Goal: Task Accomplishment & Management: Manage account settings

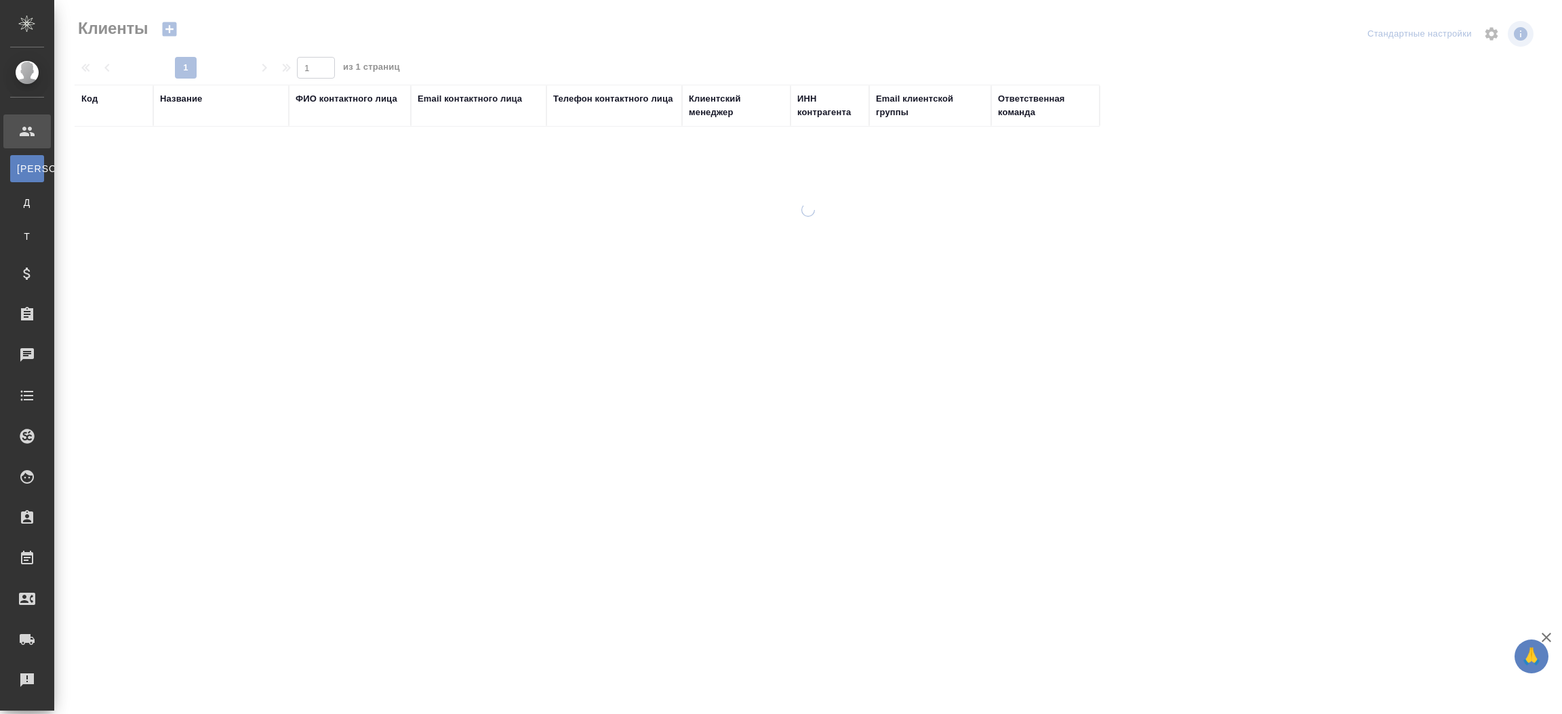
select select "RU"
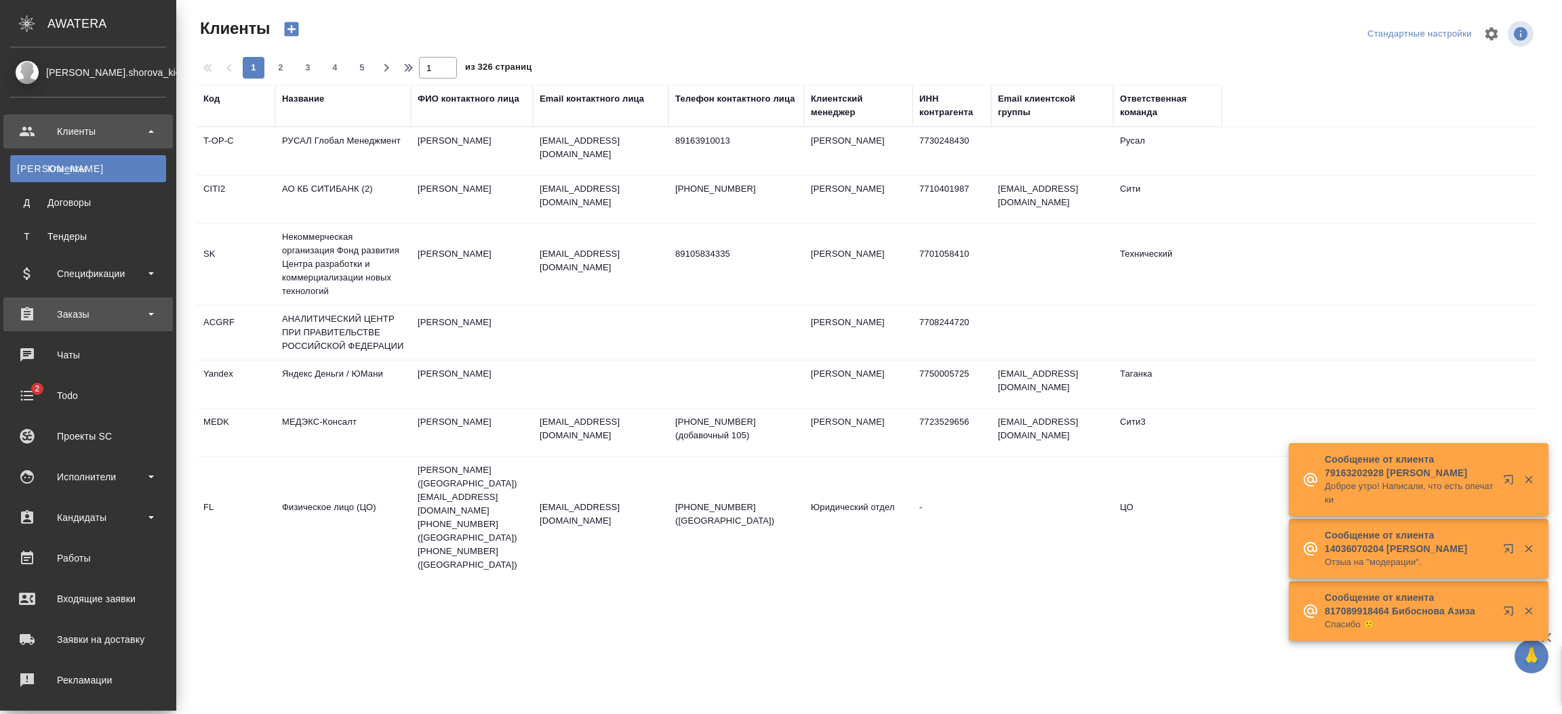
click at [80, 308] on div "Заказы" at bounding box center [88, 314] width 156 height 20
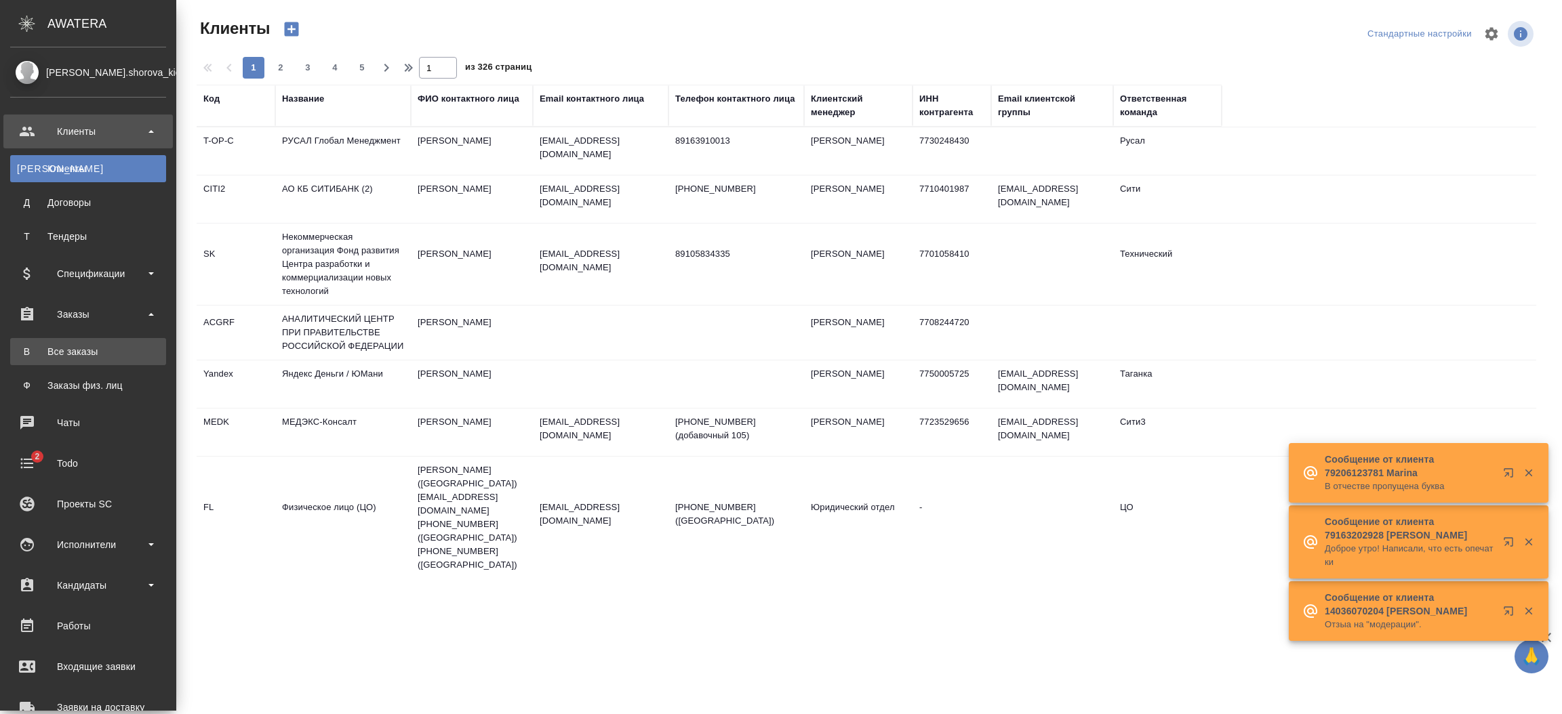
click at [86, 349] on div "Все заказы" at bounding box center [88, 352] width 142 height 14
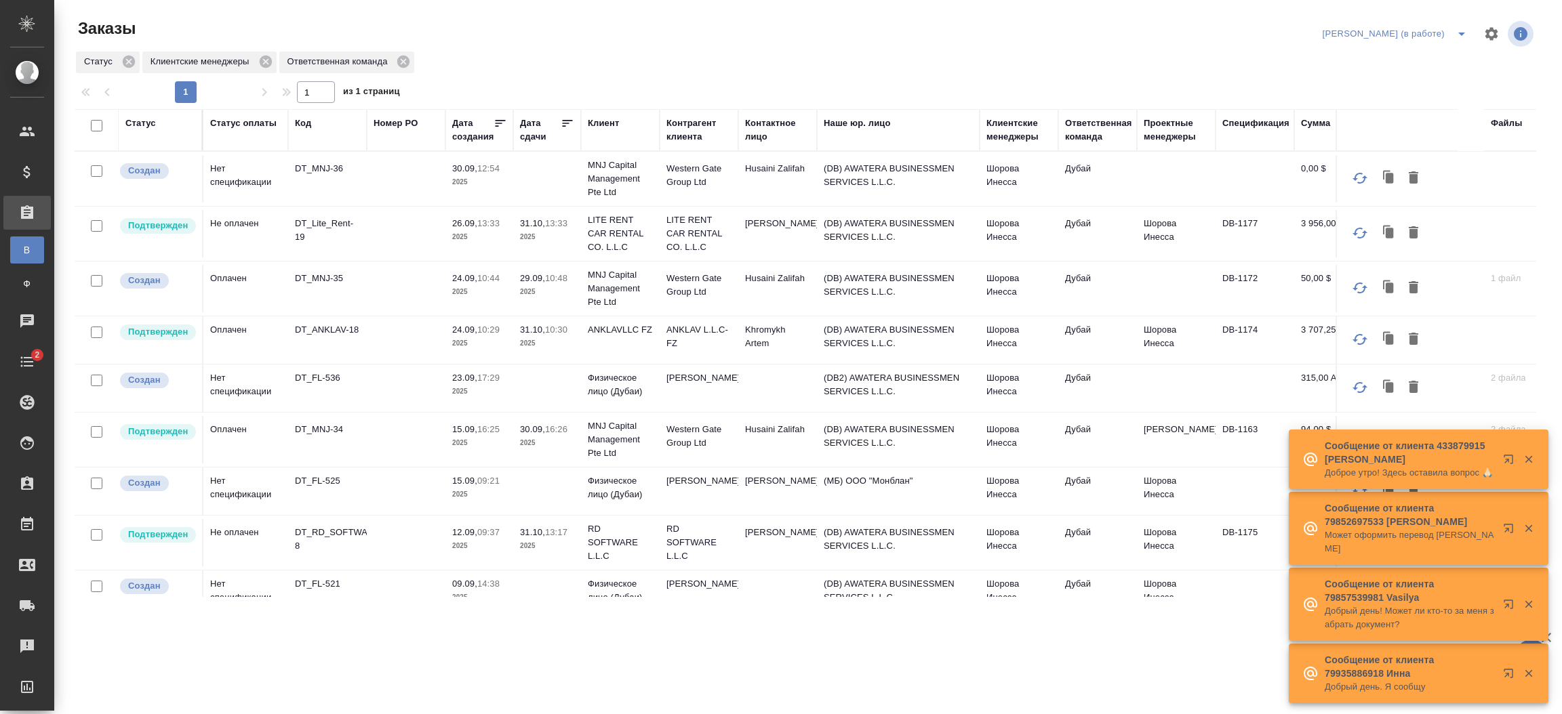
click at [544, 238] on p "2025" at bounding box center [547, 237] width 54 height 14
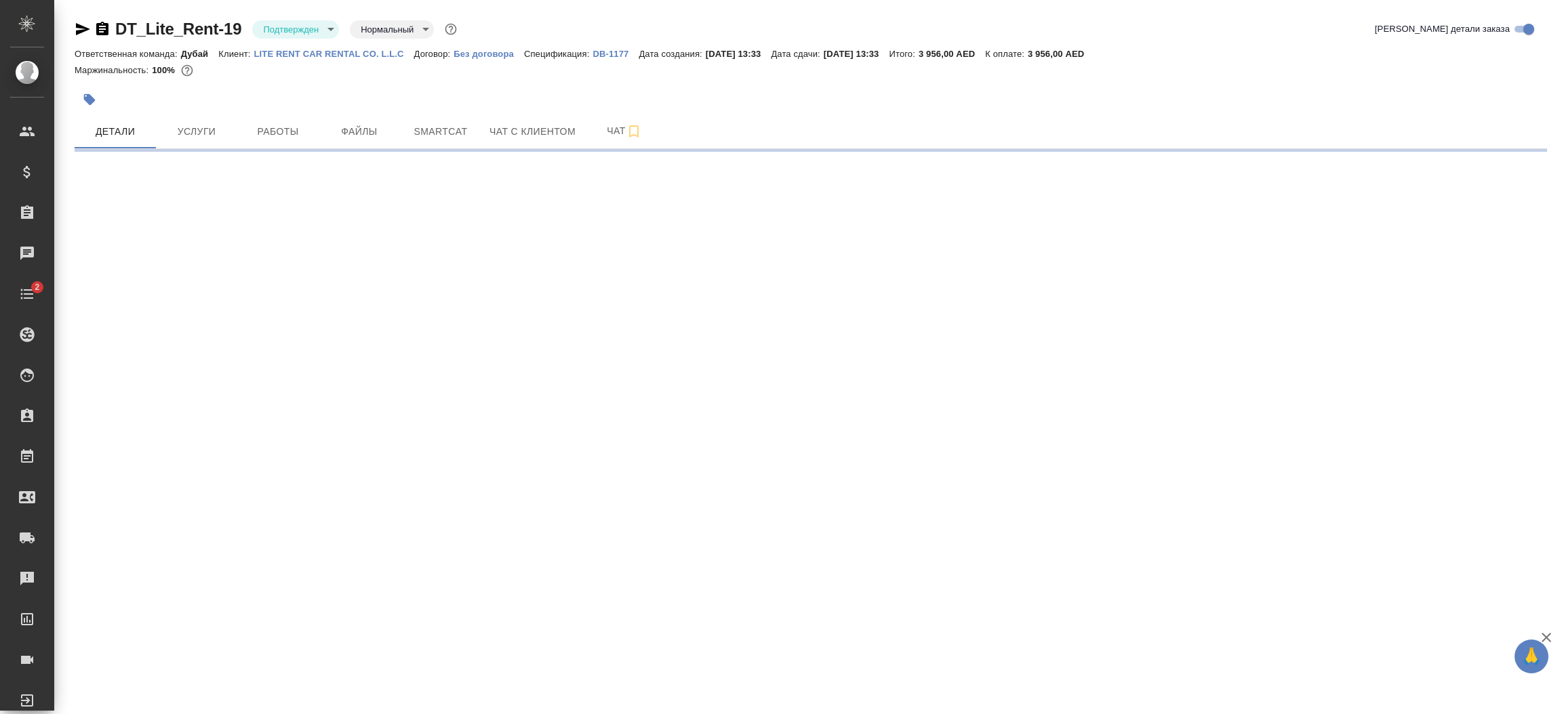
select select "RU"
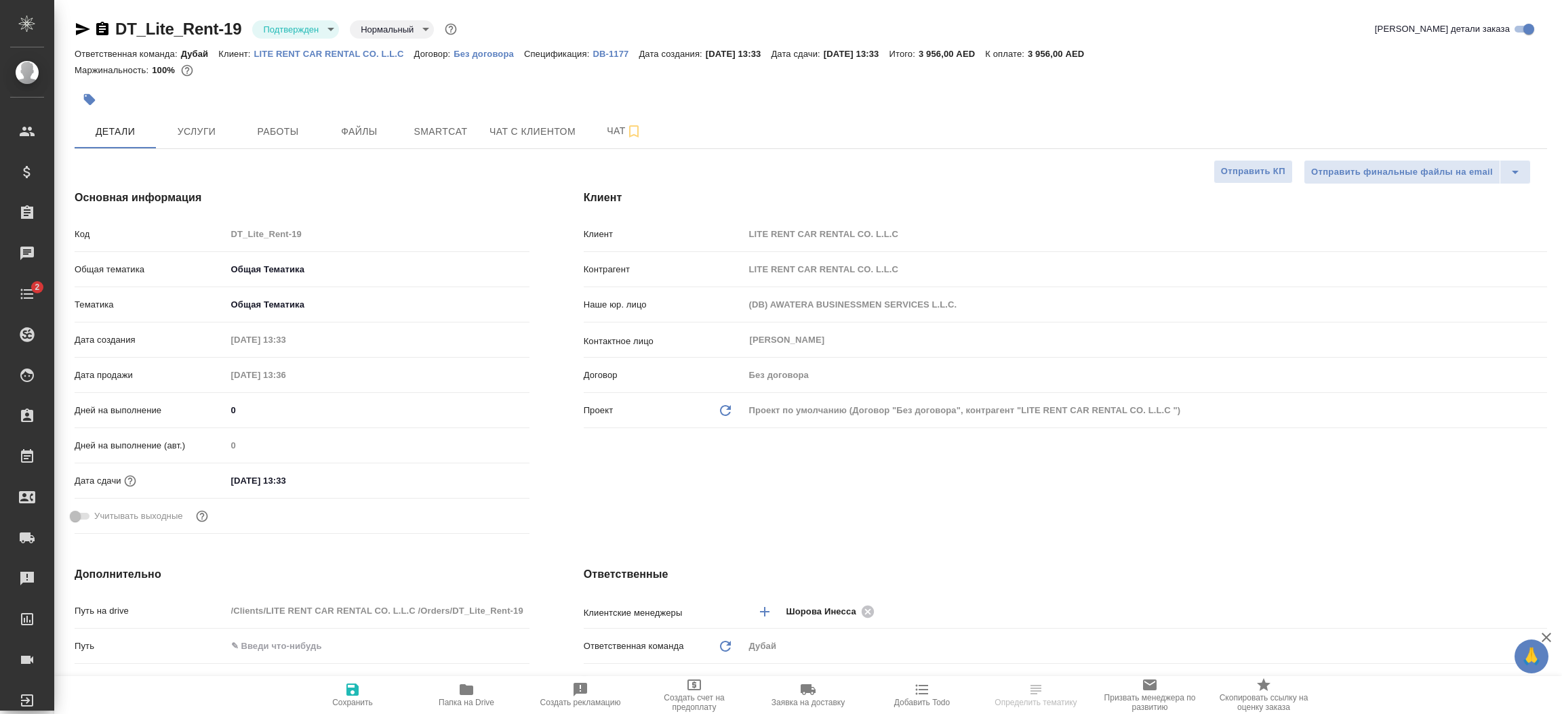
type textarea "x"
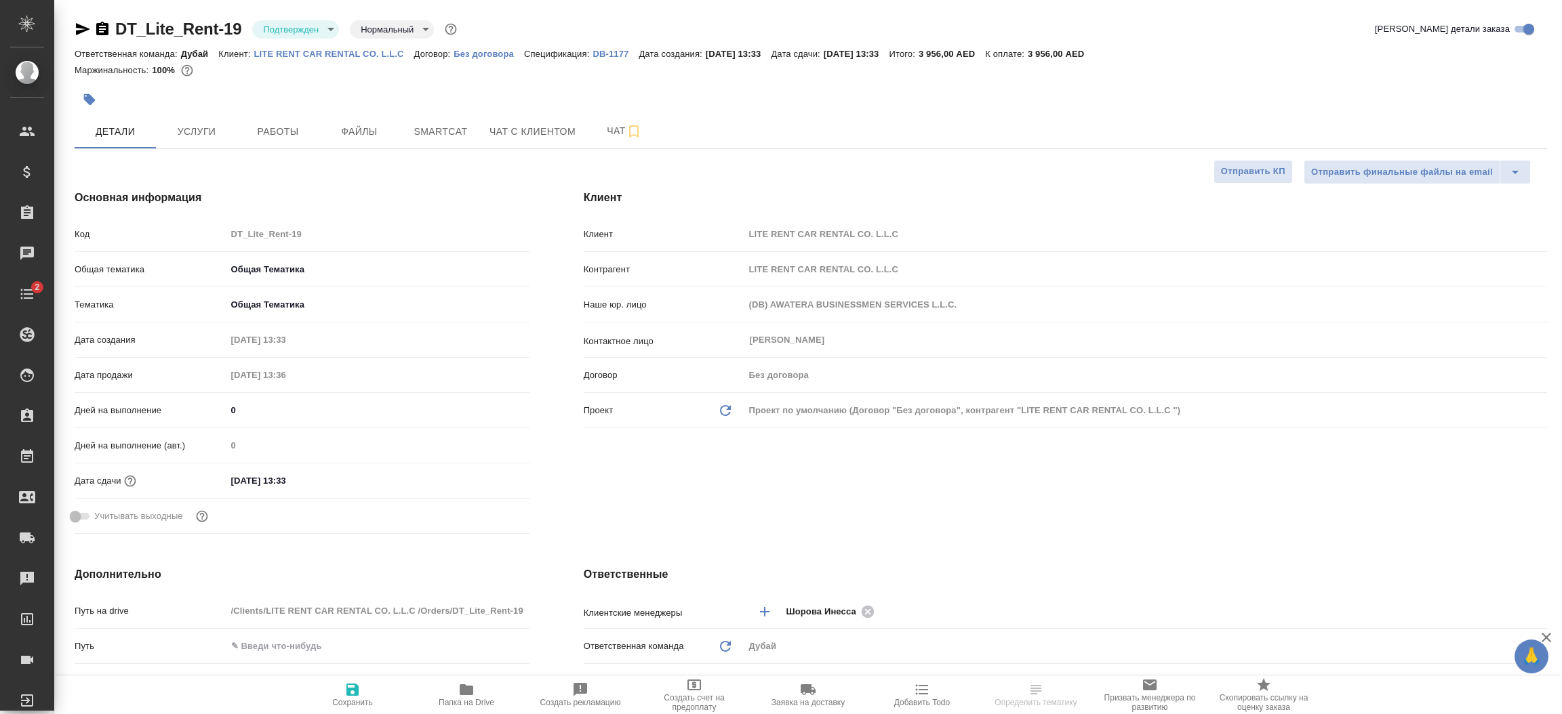
type textarea "x"
click at [603, 56] on p "DB-1177" at bounding box center [615, 54] width 46 height 10
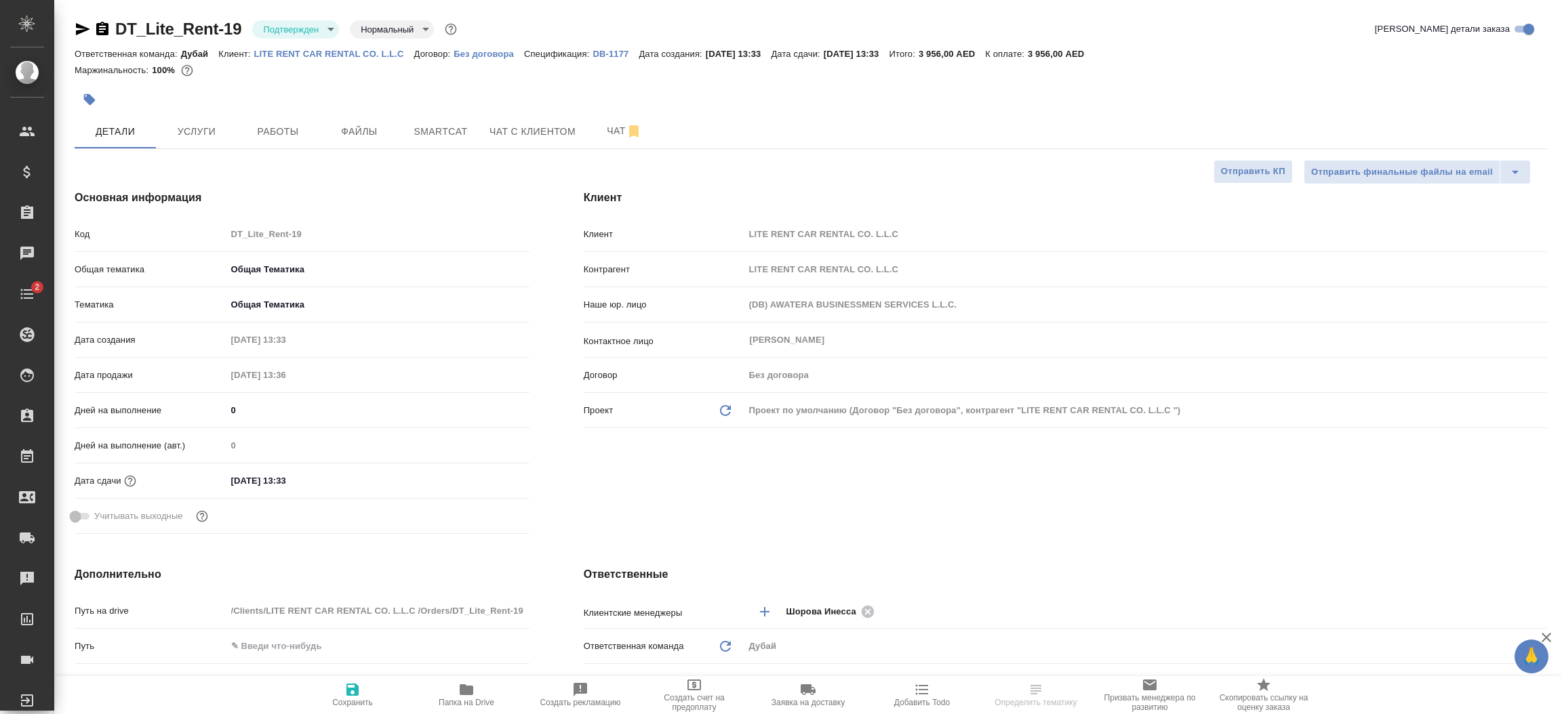
type textarea "x"
select select "RU"
type textarea "x"
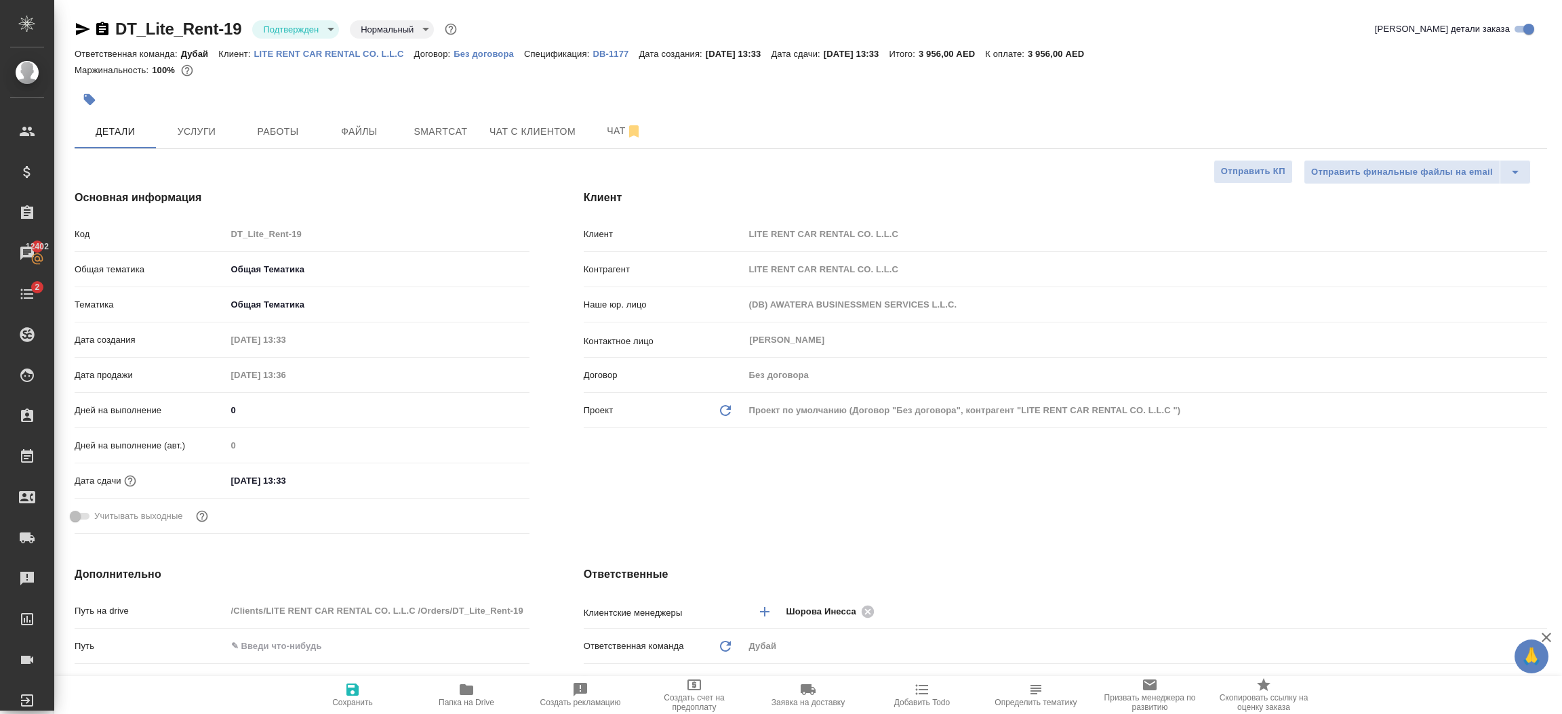
type textarea "x"
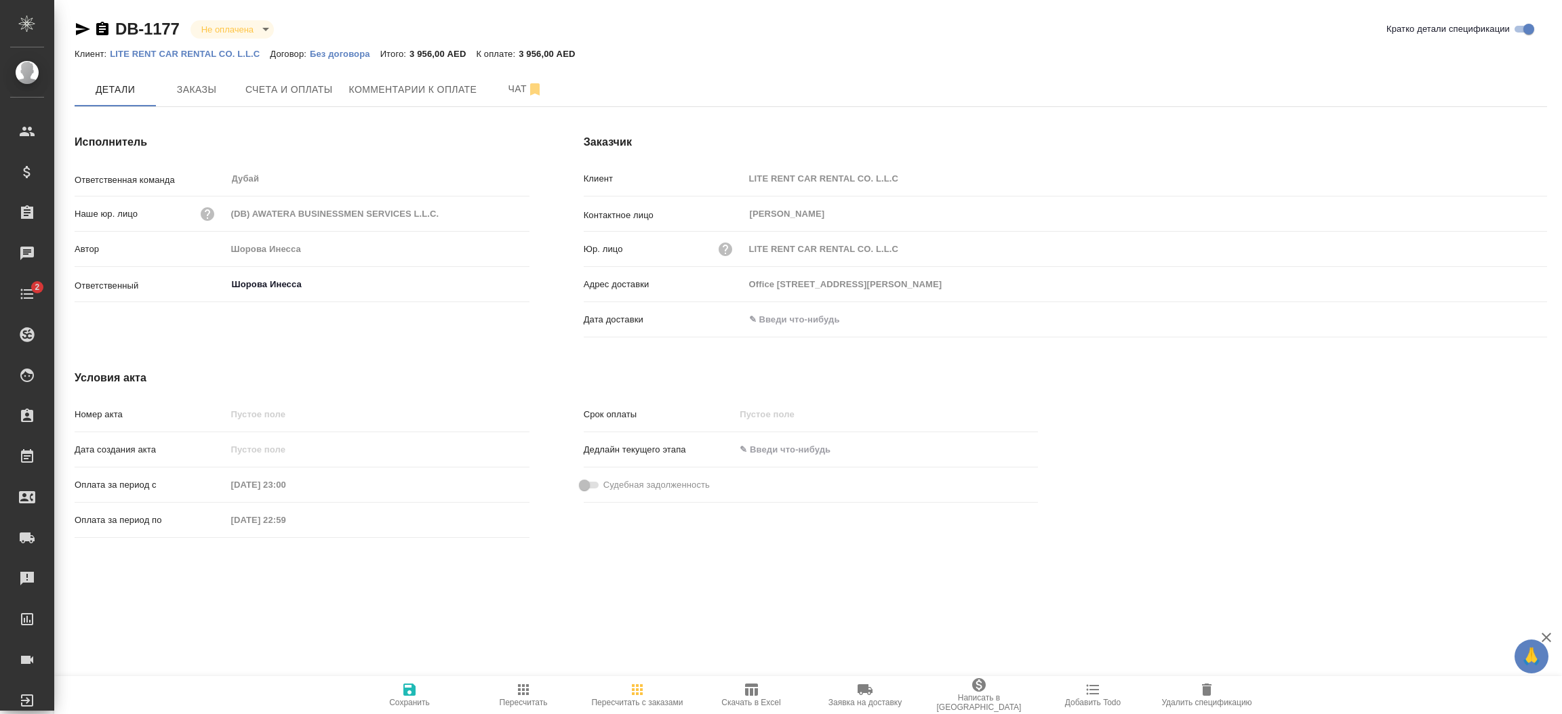
click at [203, 56] on p "LITE RENT CAR RENTAL CO. L.L.C" at bounding box center [190, 54] width 160 height 10
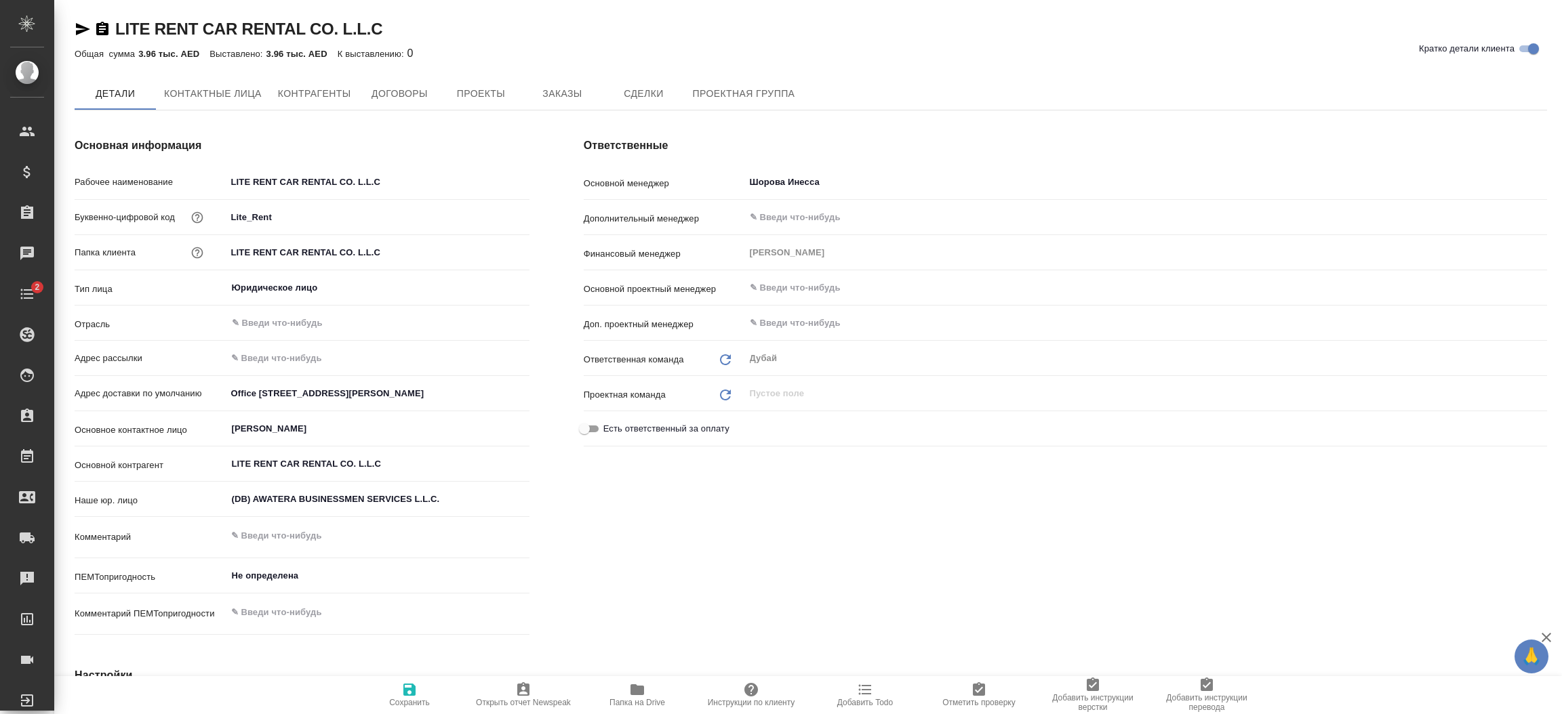
type textarea "x"
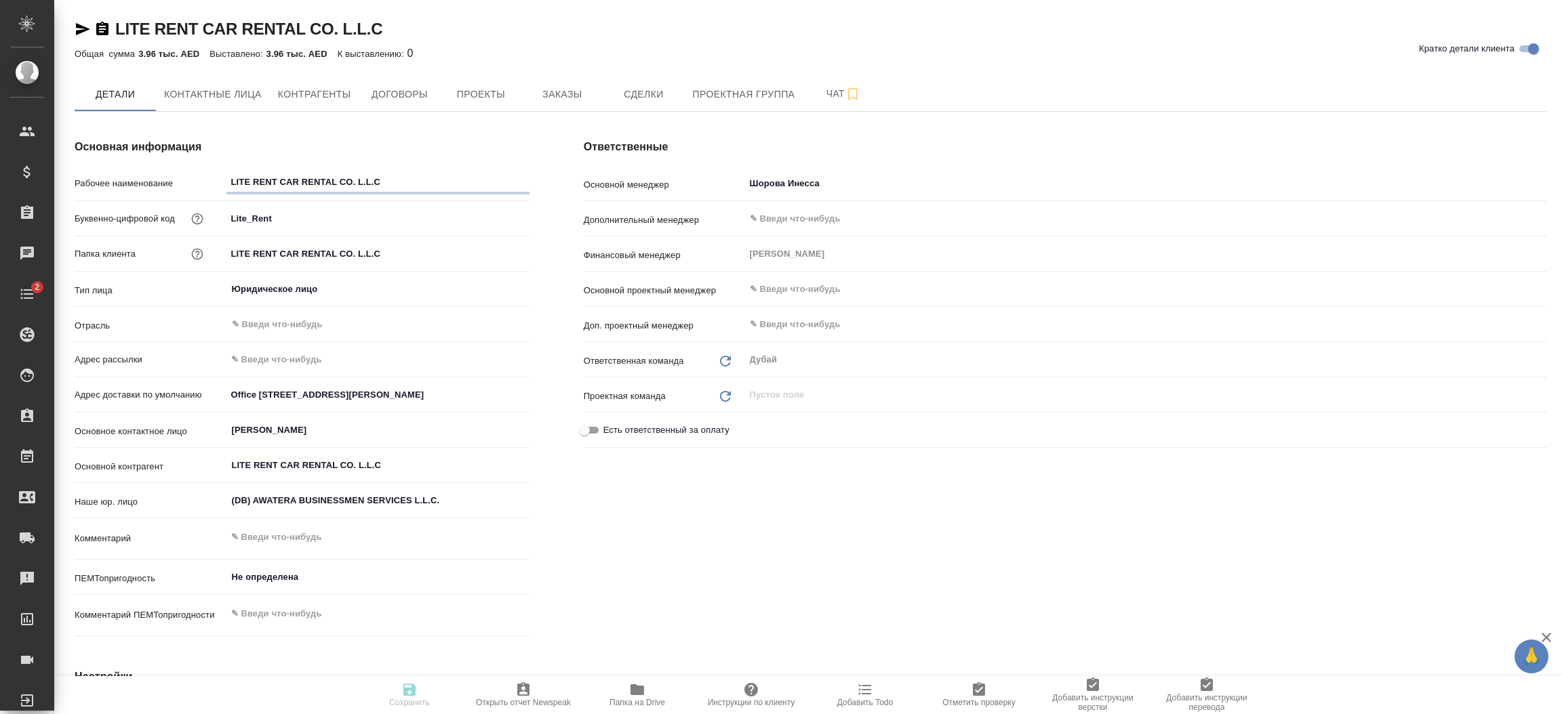
type textarea "x"
click at [429, 397] on input "Office 203 E3, Mohamed Hamed Saif Alrumhi Building, Al Muteena, Dubai, UAE" at bounding box center [378, 395] width 302 height 20
type textarea "x"
paste input "переделайте пожалуйста инвойс с новым адресом G-01-617, AL KHABEESI BUILDING, A…"
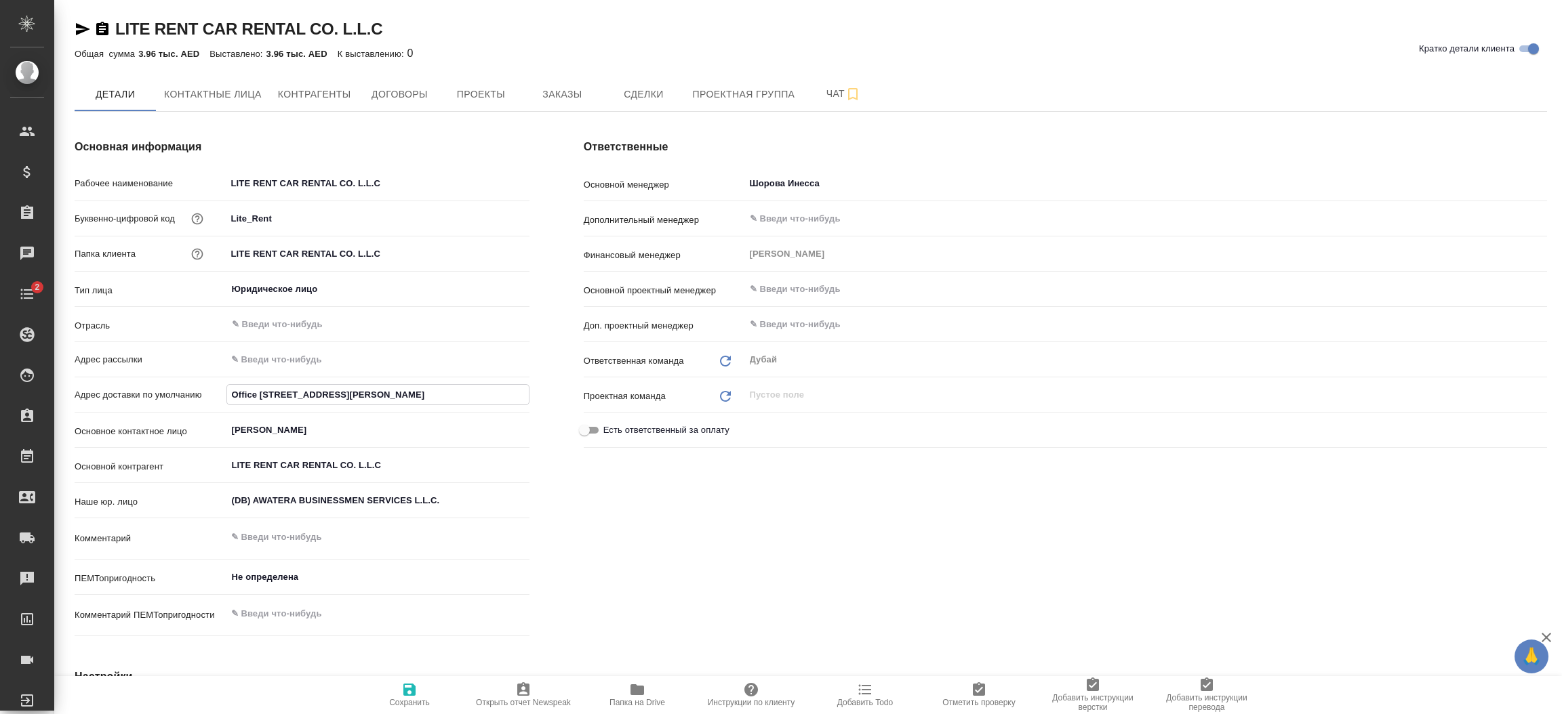
type input "переделайте пожалуйста инвойс с новым адресом G-01-617, AL KHABEESI BUILDING, A…"
type textarea "x"
drag, startPoint x: 268, startPoint y: 394, endPoint x: 119, endPoint y: 392, distance: 149.1
click at [119, 392] on div "Адрес доставки по умолчанию переделайте пожалуйста инвойс с новым адресом G-01-…" at bounding box center [302, 395] width 455 height 24
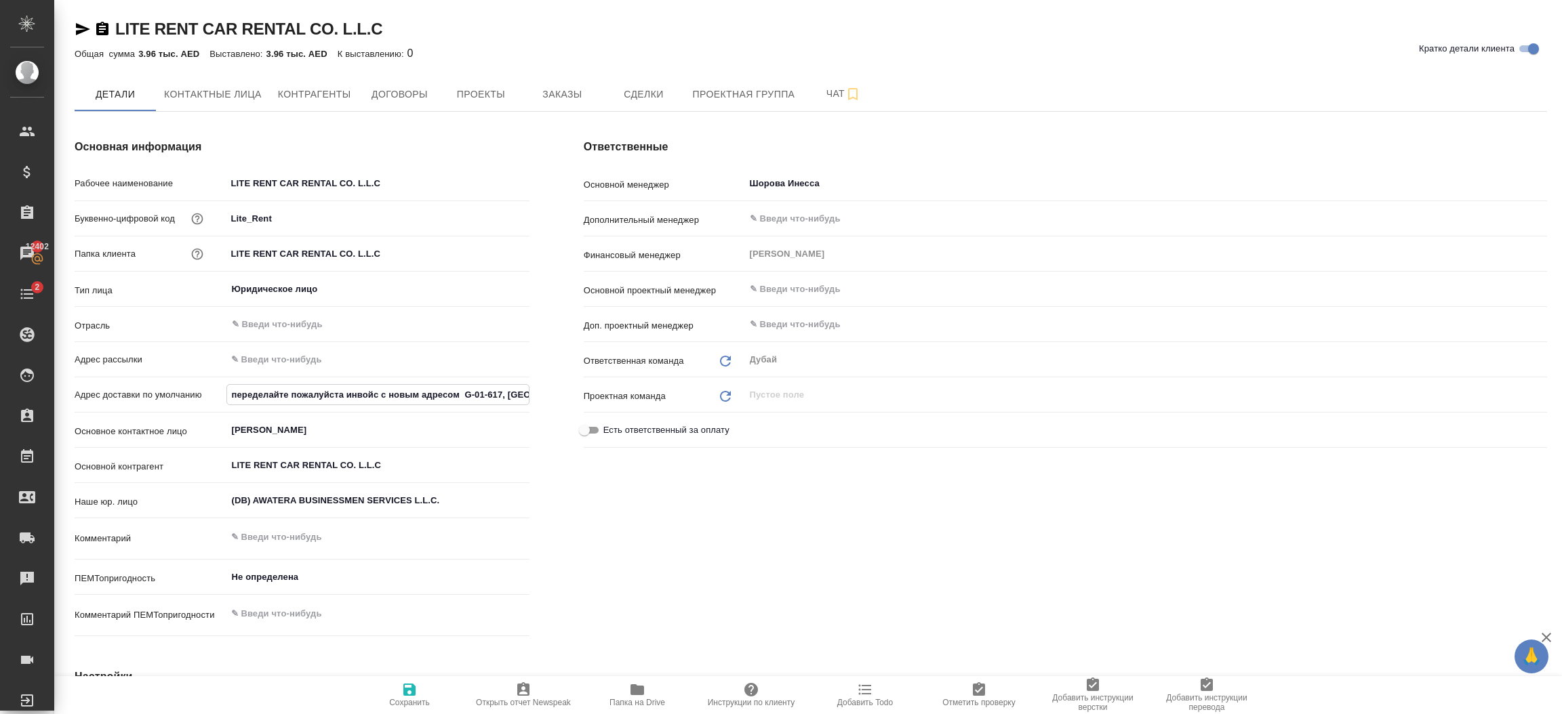
type input "G-01-617, AL KHABEESI BUILDING, Al Khabeesi, Dubai, UAE"
type textarea "x"
type input "G-01-617, AL KHABEESI BUILDING, Al Khabeesi, Dubai, UAE"
click at [413, 708] on button "Сохранить" at bounding box center [409, 695] width 114 height 38
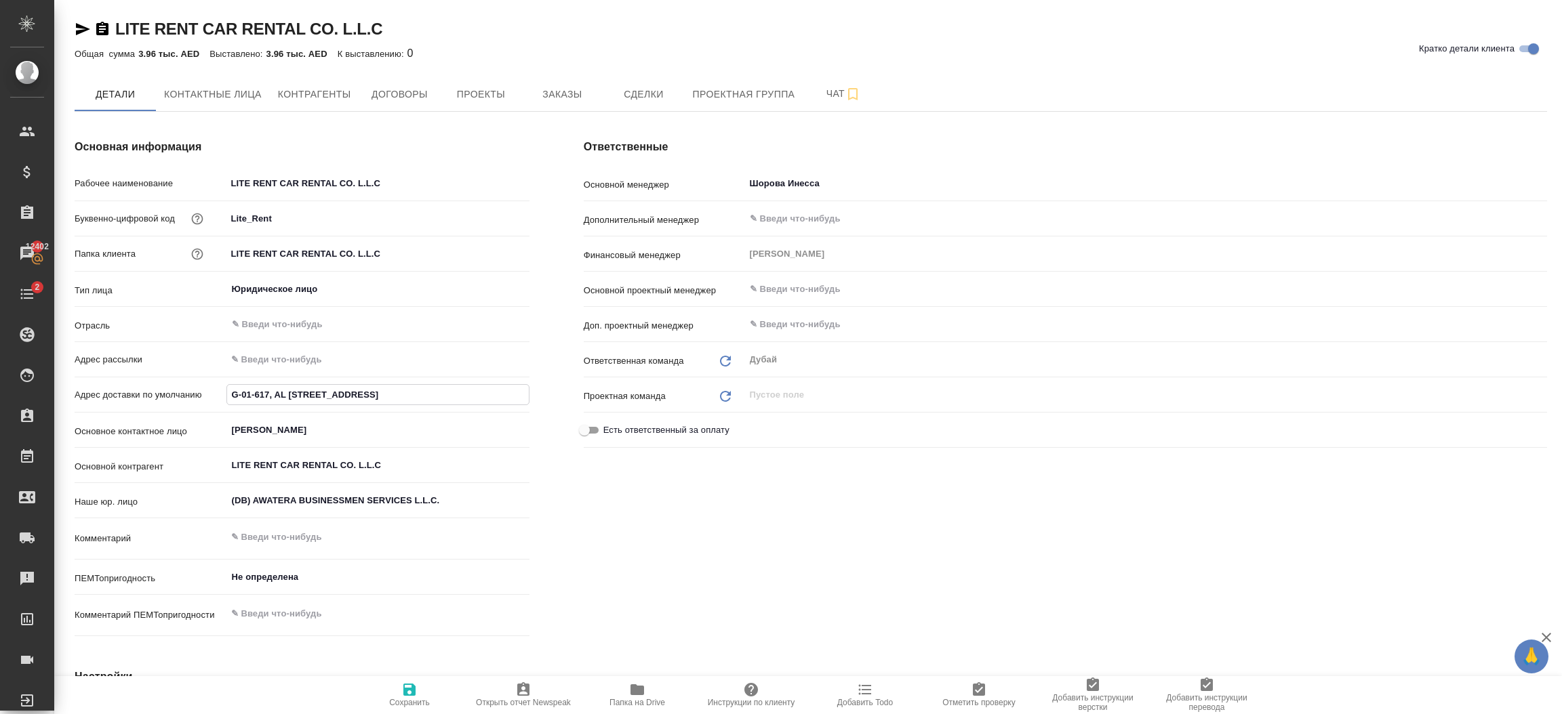
type textarea "x"
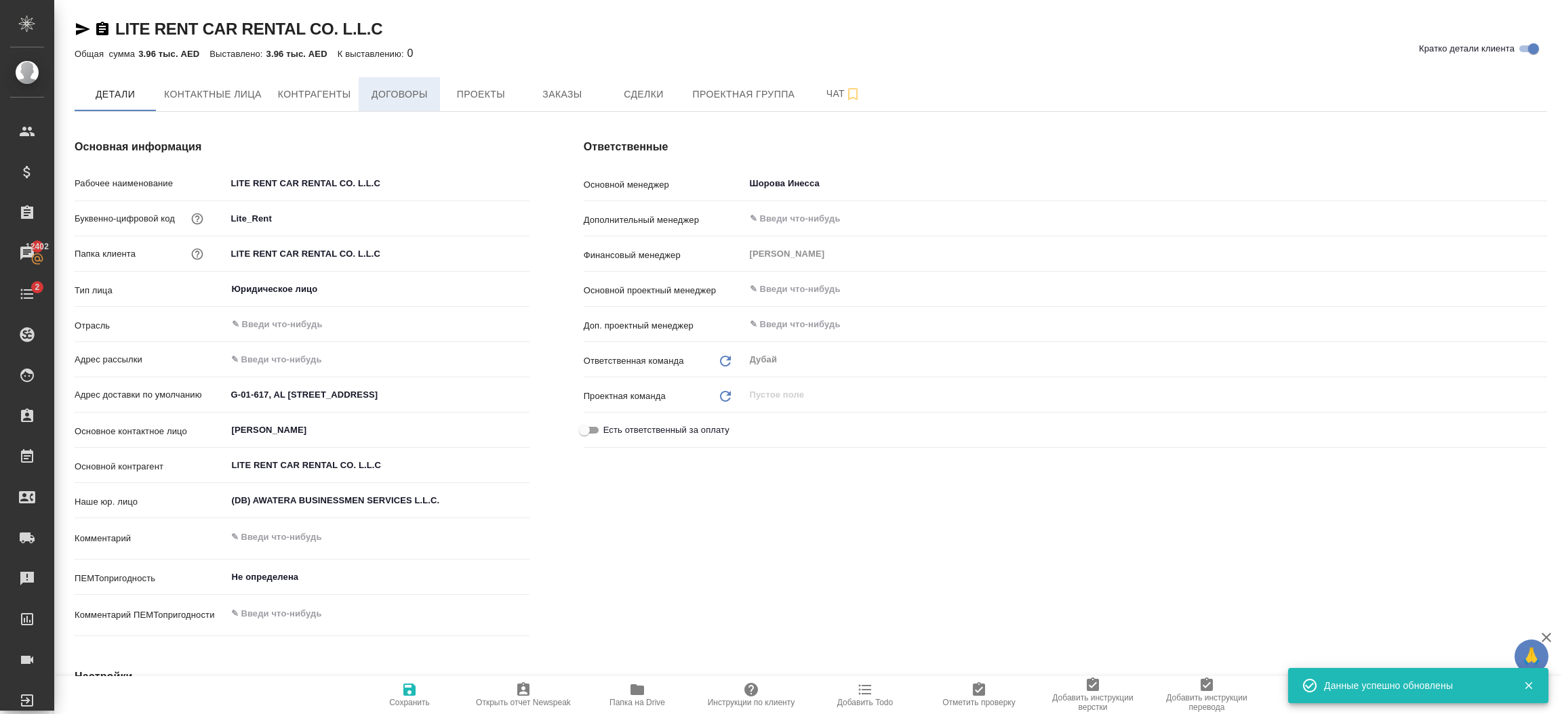
type textarea "x"
click at [404, 97] on span "Договоры" at bounding box center [399, 94] width 65 height 17
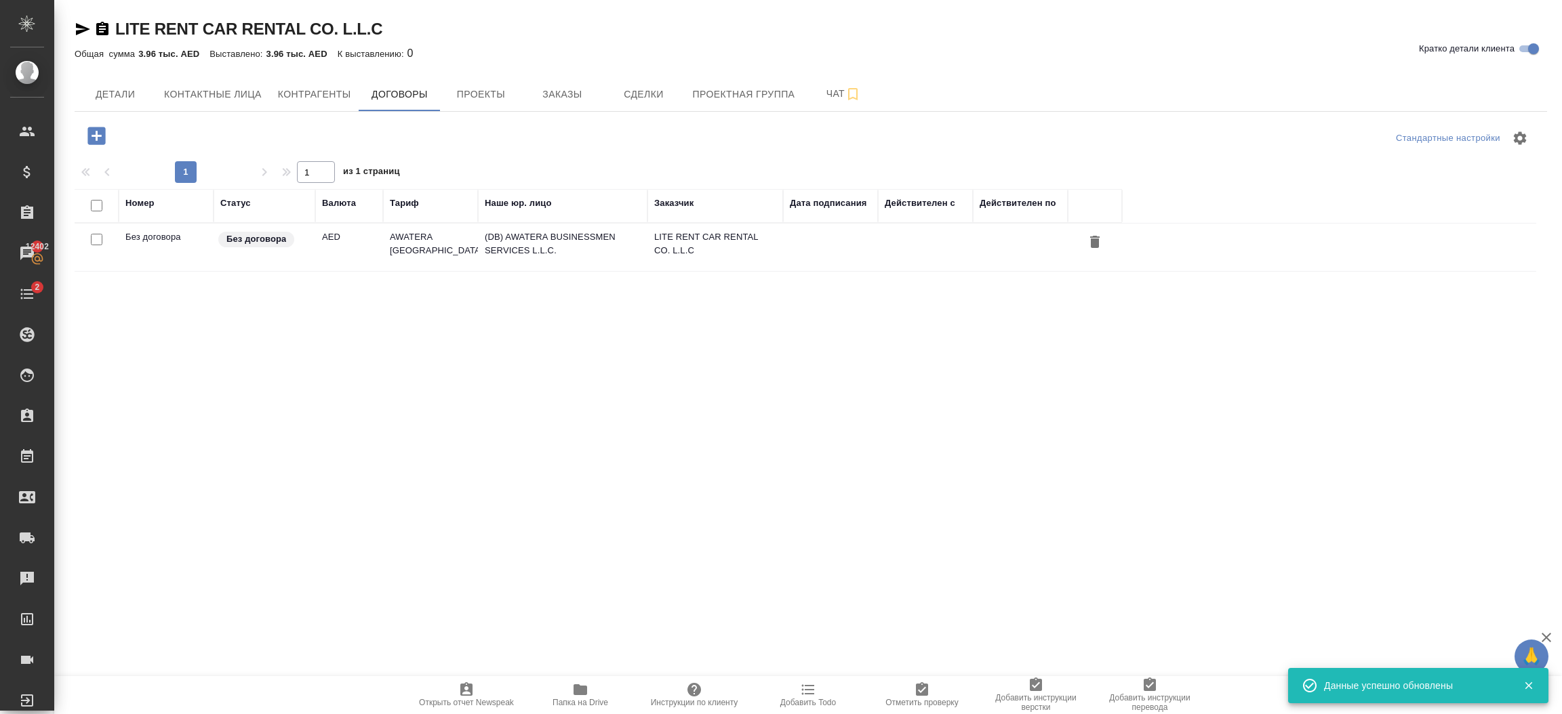
click at [617, 247] on td "(DB) AWATERA BUSINESSMEN SERVICES L.L.C." at bounding box center [562, 247] width 169 height 47
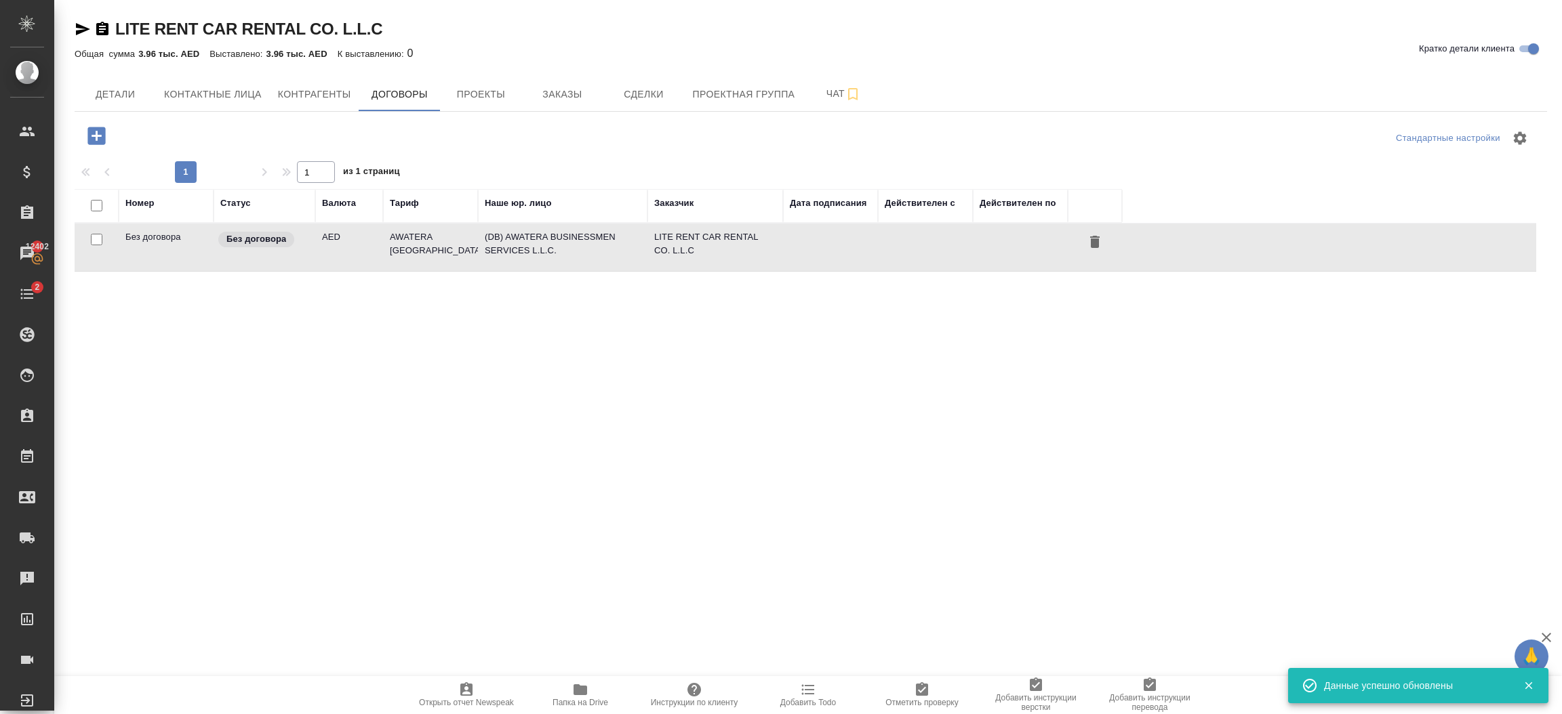
click at [617, 247] on td "(DB) AWATERA BUSINESSMEN SERVICES L.L.C." at bounding box center [562, 247] width 169 height 47
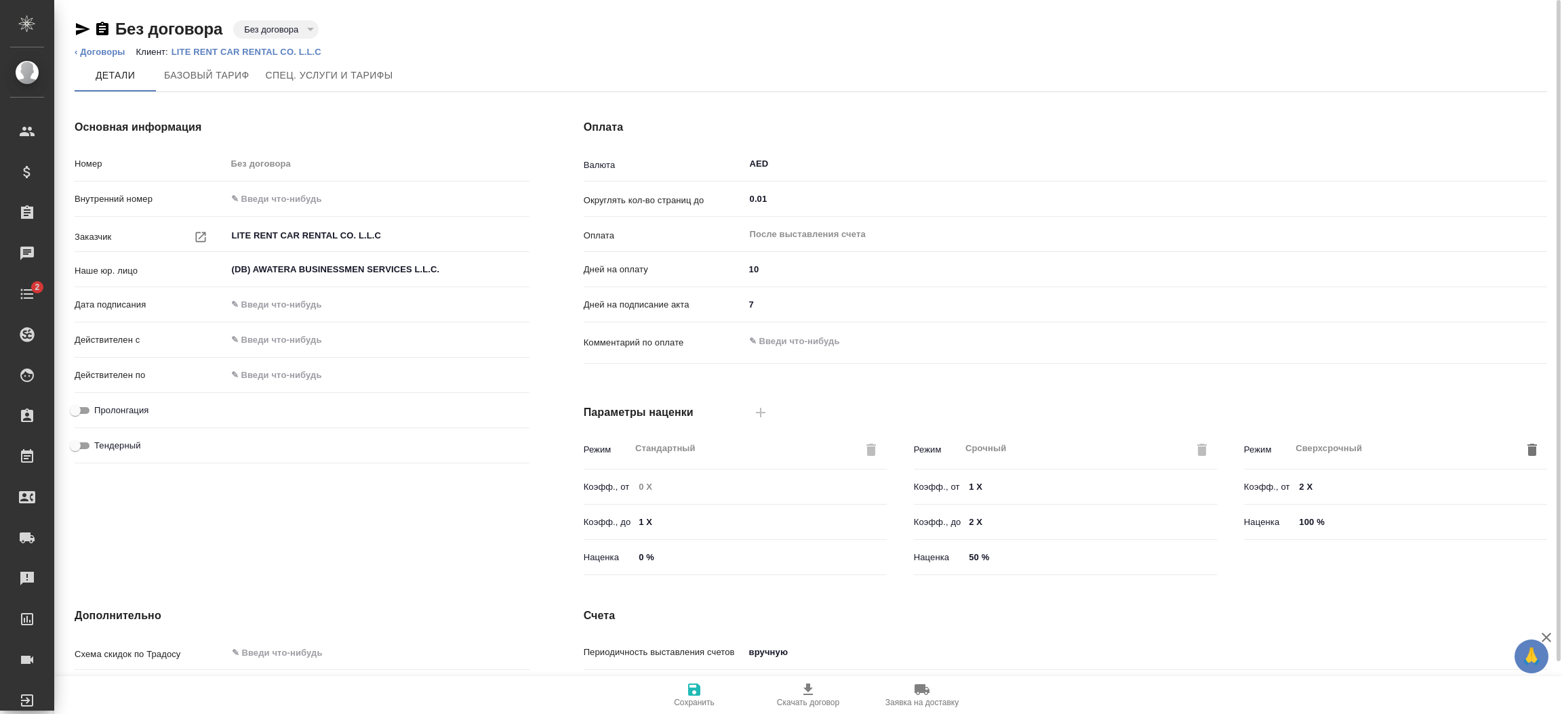
click at [216, 49] on p "LITE RENT CAR RENTAL CO. L.L.C" at bounding box center [251, 52] width 160 height 10
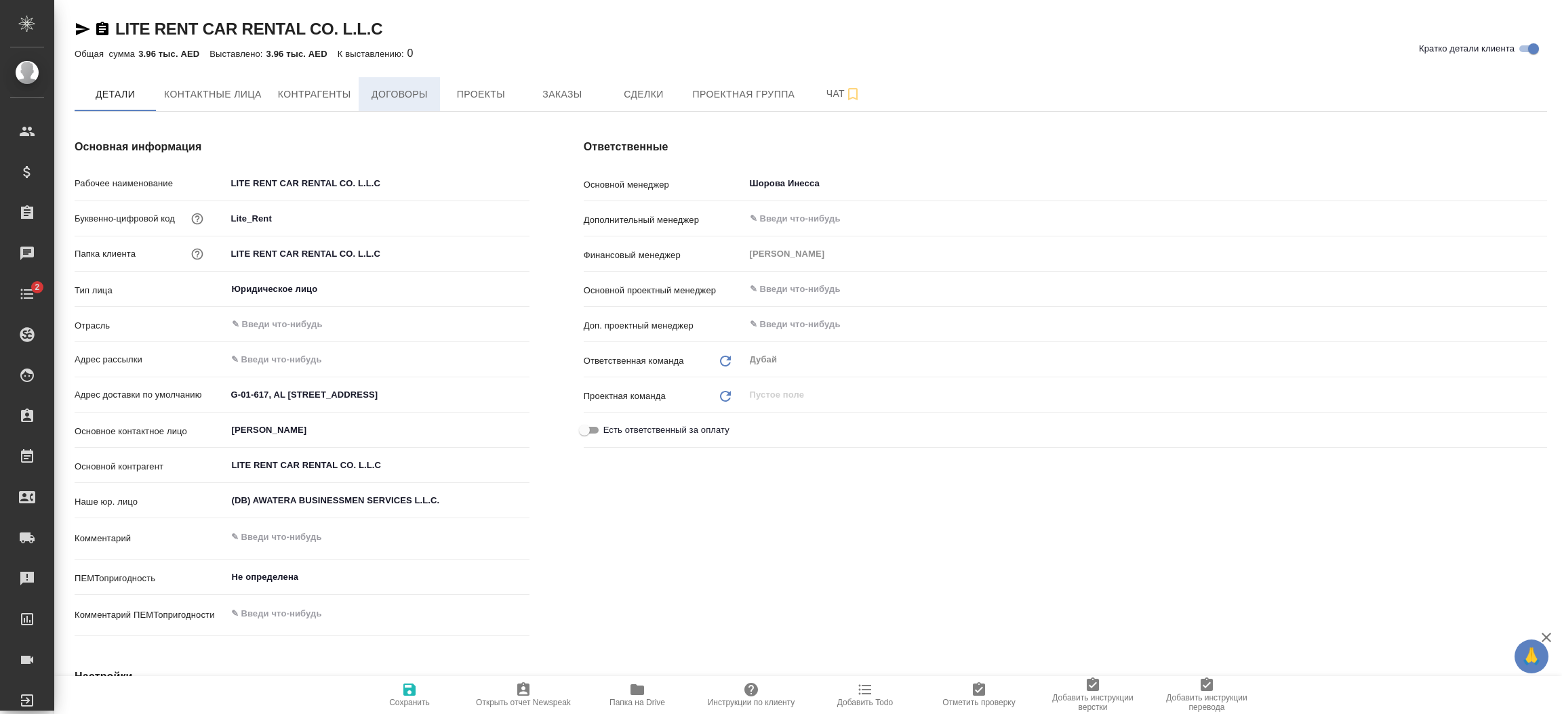
type textarea "x"
click at [398, 94] on span "Договоры" at bounding box center [399, 94] width 65 height 17
type textarea "x"
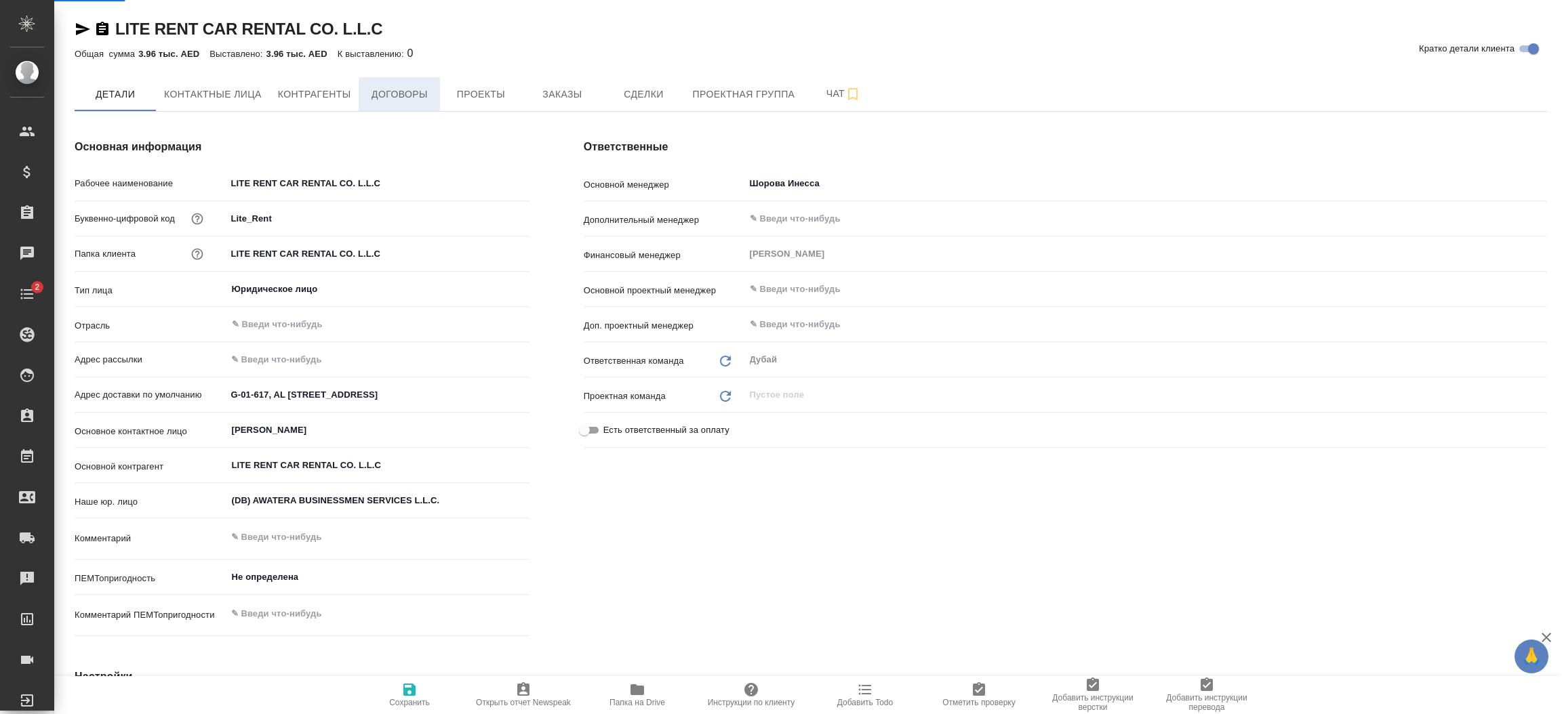
type textarea "x"
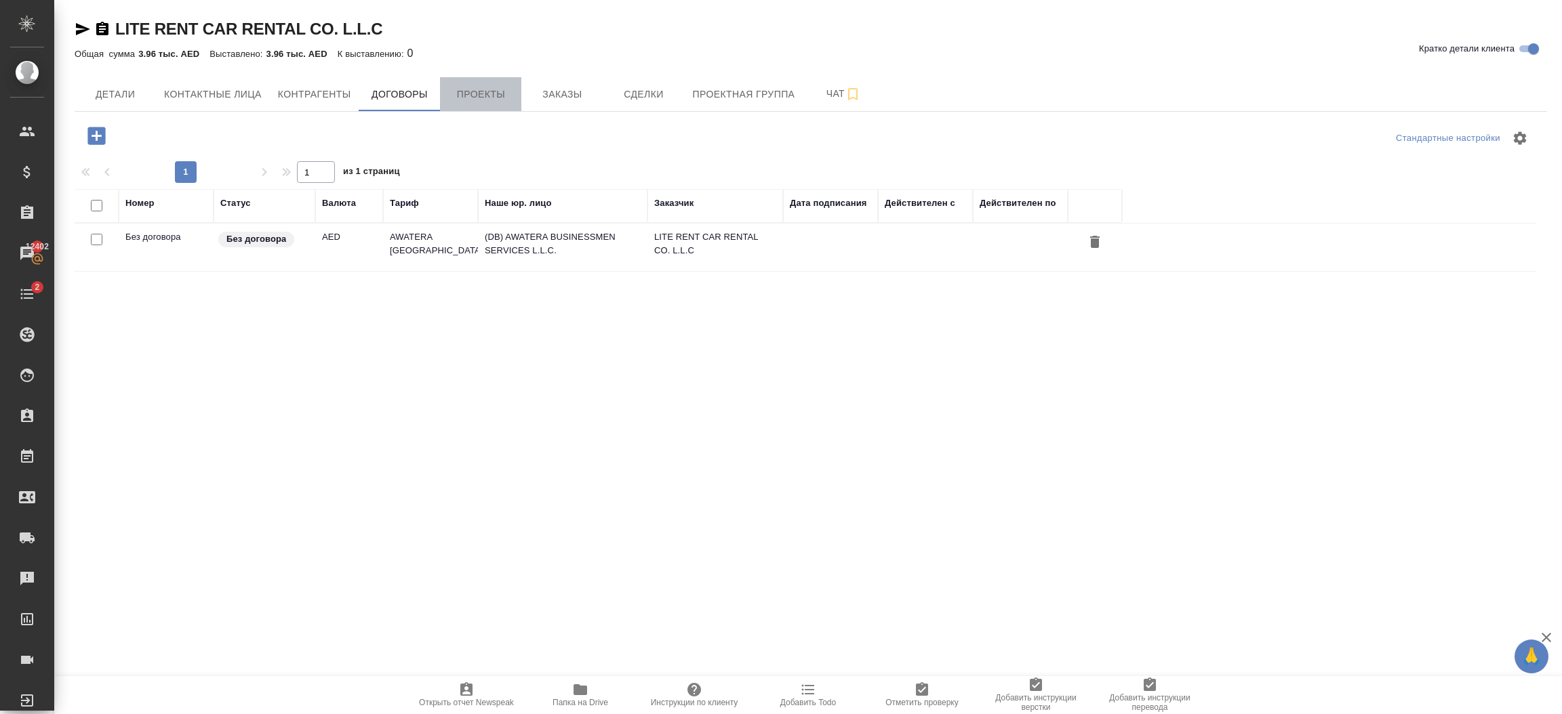
click at [493, 96] on span "Проекты" at bounding box center [480, 94] width 65 height 17
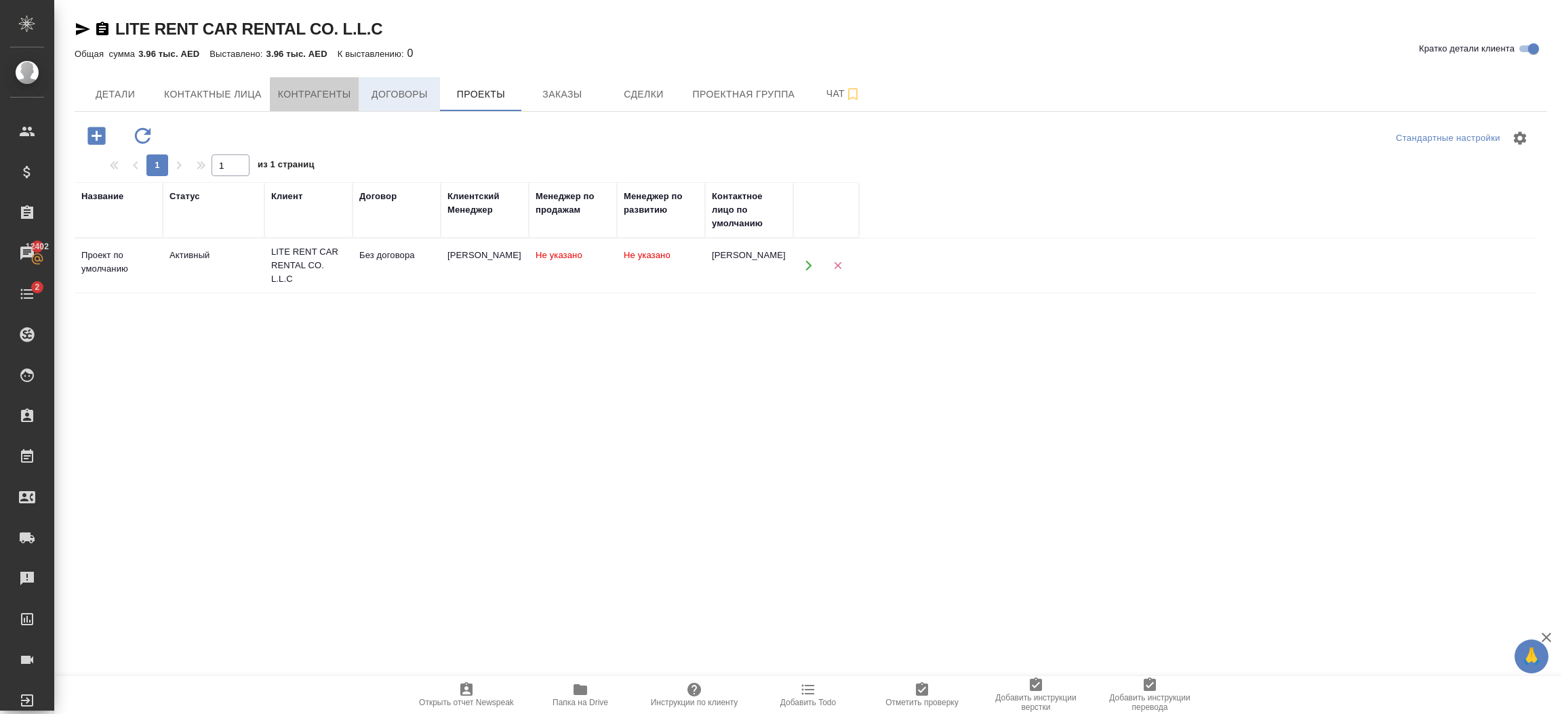
click at [343, 92] on span "Контрагенты" at bounding box center [314, 94] width 73 height 17
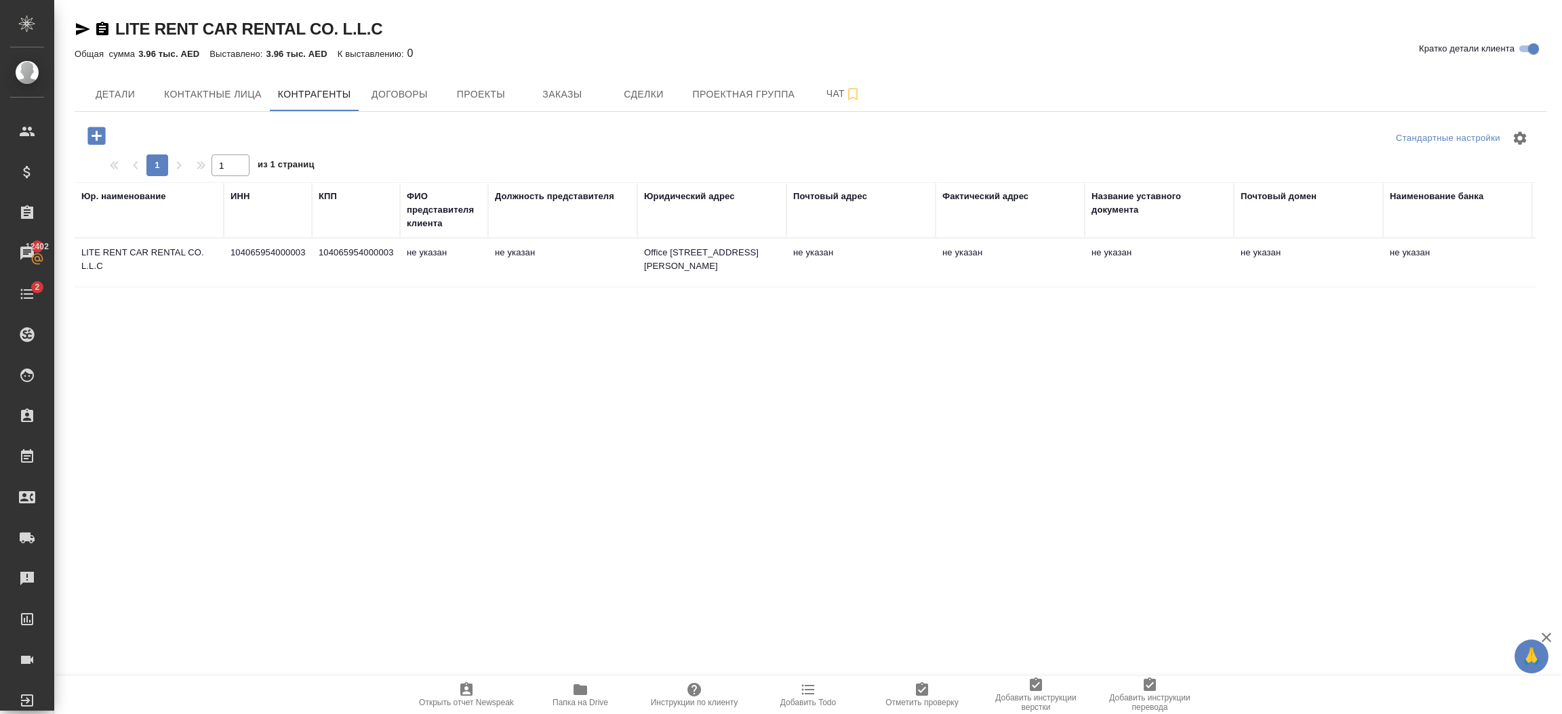
click at [764, 272] on td "Office [STREET_ADDRESS][PERSON_NAME]" at bounding box center [711, 262] width 149 height 47
type textarea "LITE RENT CAR RENTAL CO. L.L.C"
type input "104065954000003"
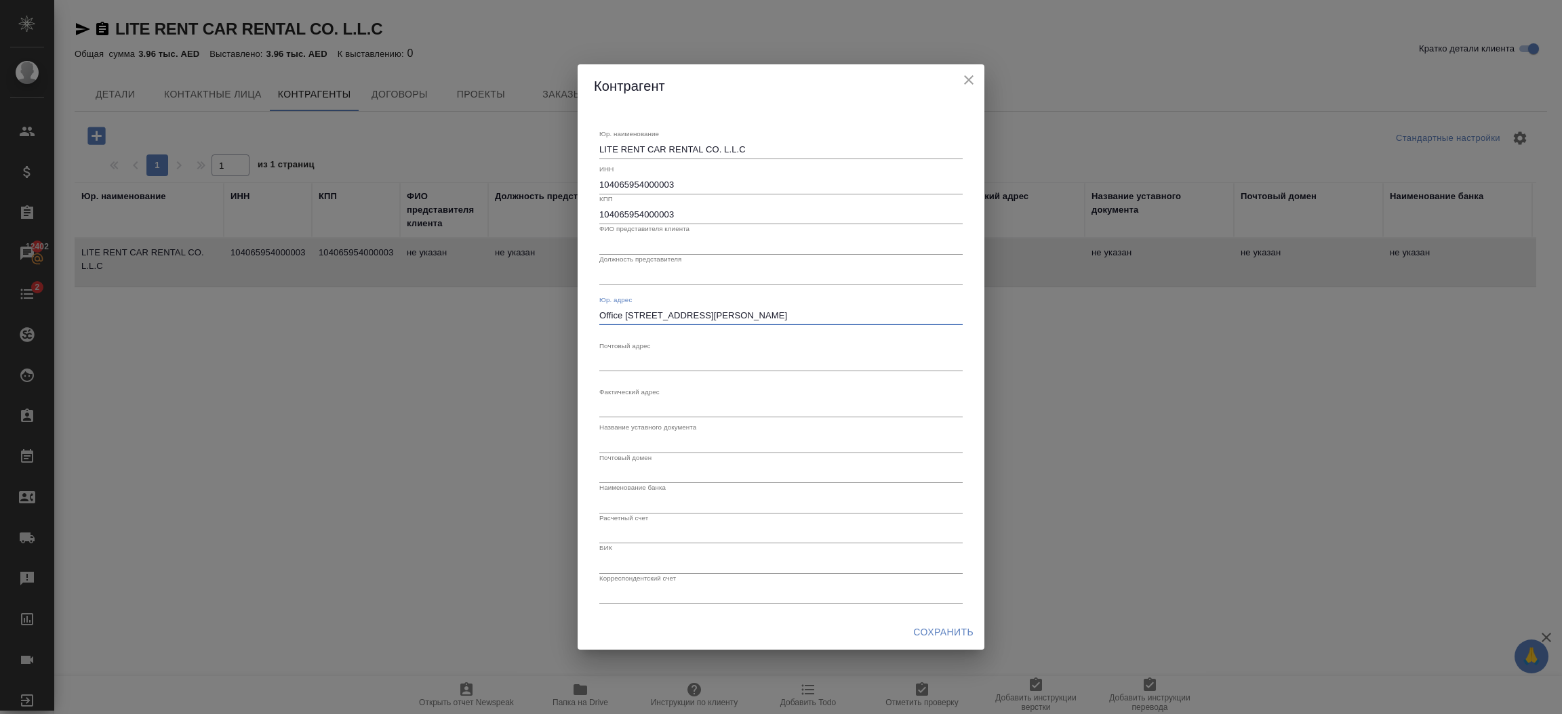
click at [721, 316] on textarea "Office [STREET_ADDRESS][PERSON_NAME]" at bounding box center [780, 315] width 363 height 10
paste textarea "G-01-617, [GEOGRAPHIC_DATA], [GEOGRAPHIC_DATA]"
click at [721, 316] on textarea "G-01-617, AL [STREET_ADDRESS]" at bounding box center [780, 315] width 363 height 10
type textarea "G-01-617, AL [STREET_ADDRESS]"
click at [945, 633] on span "Сохранить" at bounding box center [943, 632] width 60 height 17
